Goal: Task Accomplishment & Management: Use online tool/utility

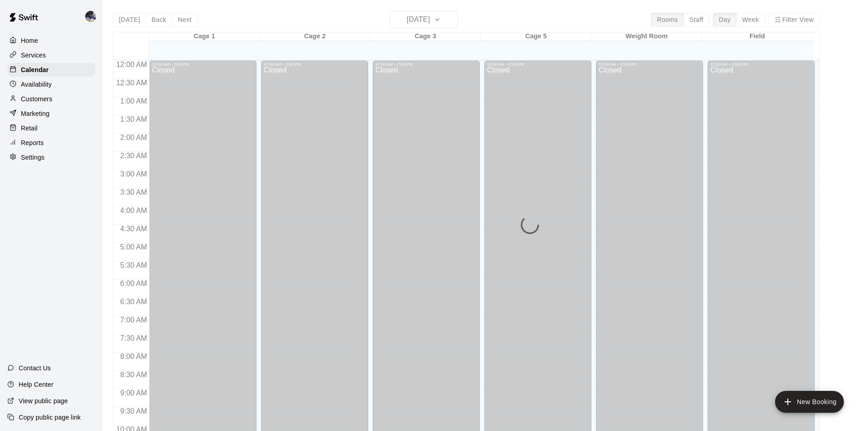
scroll to position [467, 0]
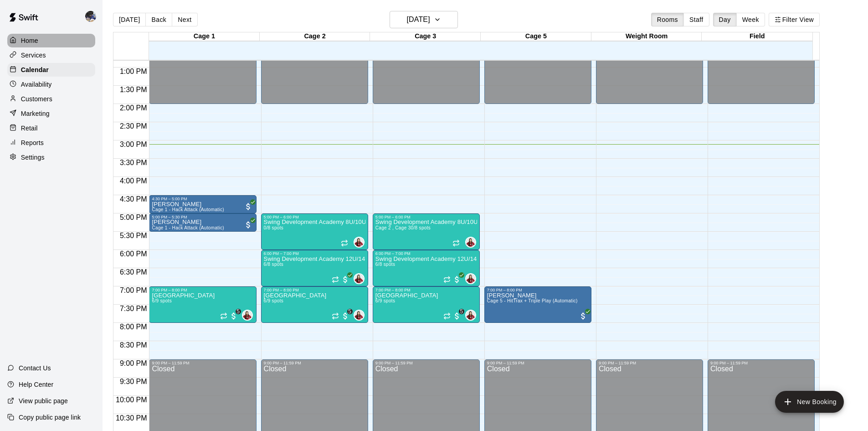
click at [36, 42] on p "Home" at bounding box center [29, 40] width 17 height 9
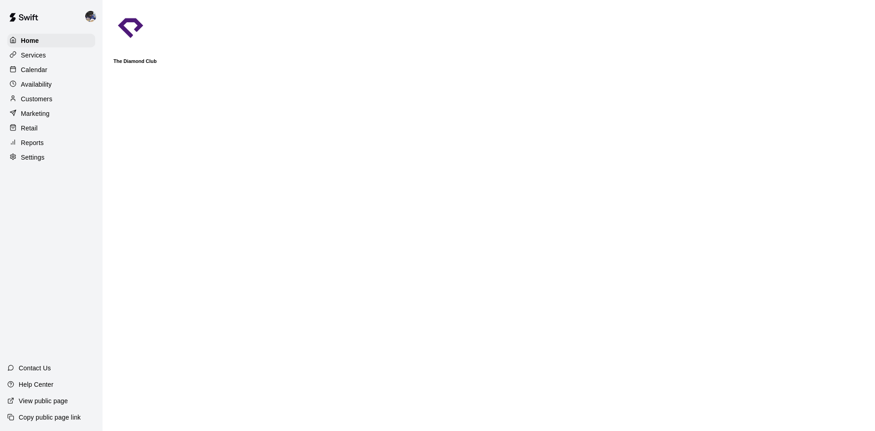
click at [128, 31] on img at bounding box center [130, 28] width 34 height 34
click at [40, 58] on p "Services" at bounding box center [33, 55] width 25 height 9
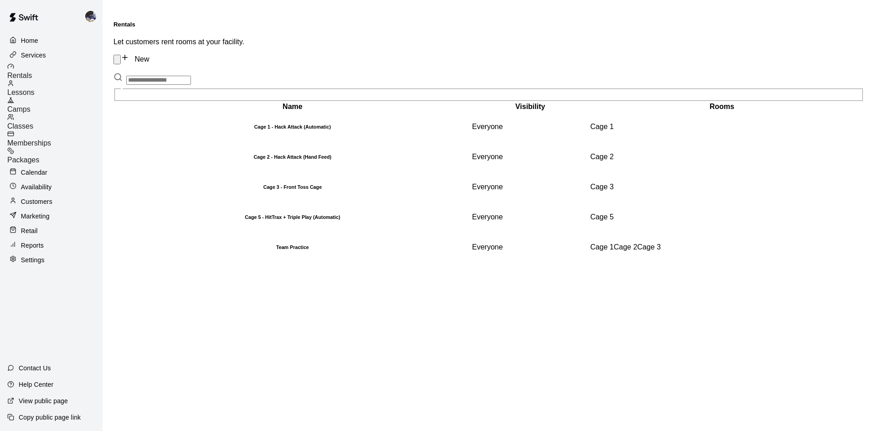
click at [51, 139] on span "Memberships" at bounding box center [29, 143] width 44 height 8
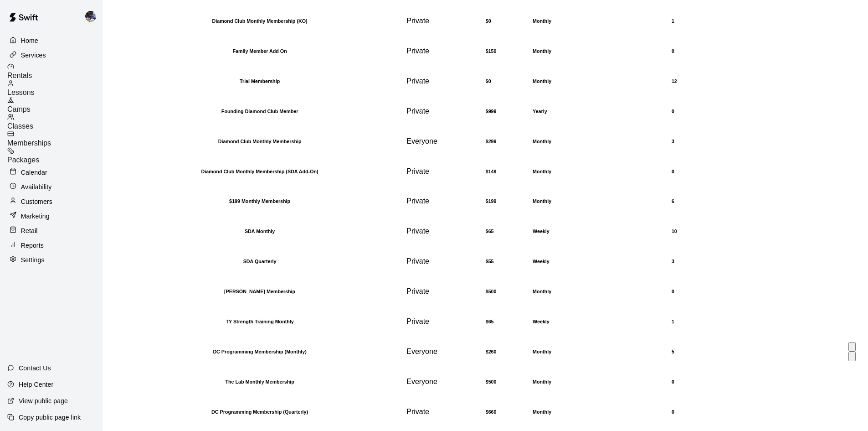
scroll to position [267, 0]
click at [218, 349] on h6 "DC Programming Membership (Monthly)" at bounding box center [260, 351] width 290 height 5
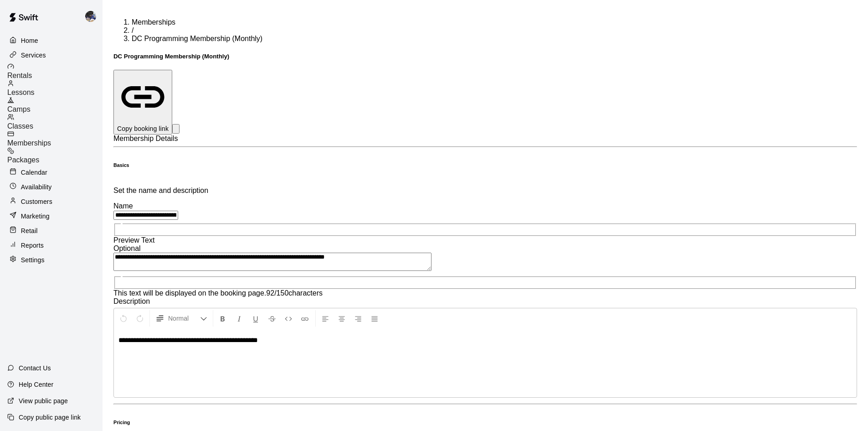
click at [169, 124] on p "Copy booking link" at bounding box center [142, 128] width 51 height 9
